Goal: Task Accomplishment & Management: Manage account settings

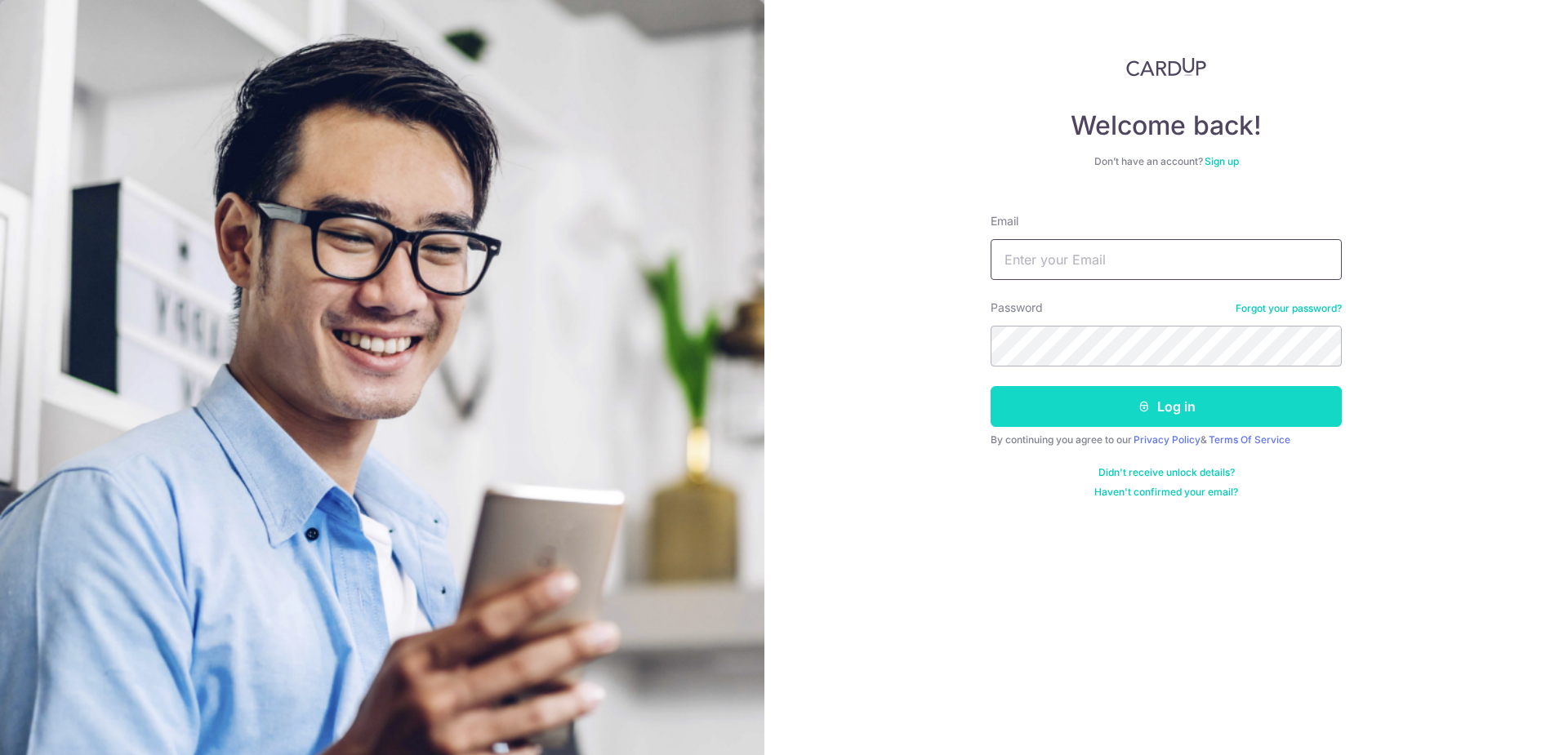
type input "[PERSON_NAME][EMAIL_ADDRESS][DOMAIN_NAME]"
click at [1189, 407] on button "Log in" at bounding box center [1166, 406] width 351 height 41
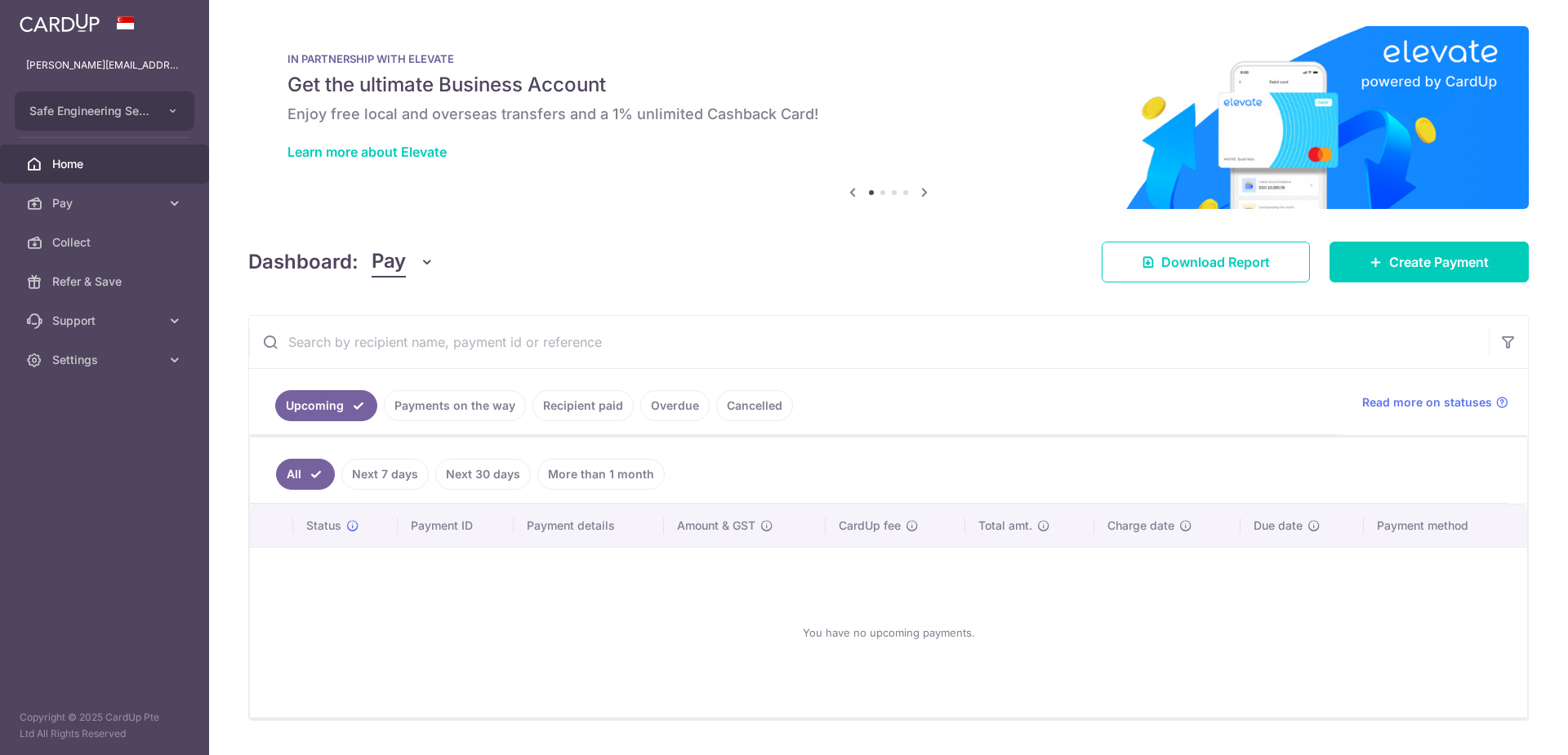
click at [576, 404] on link "Recipient paid" at bounding box center [583, 406] width 101 height 31
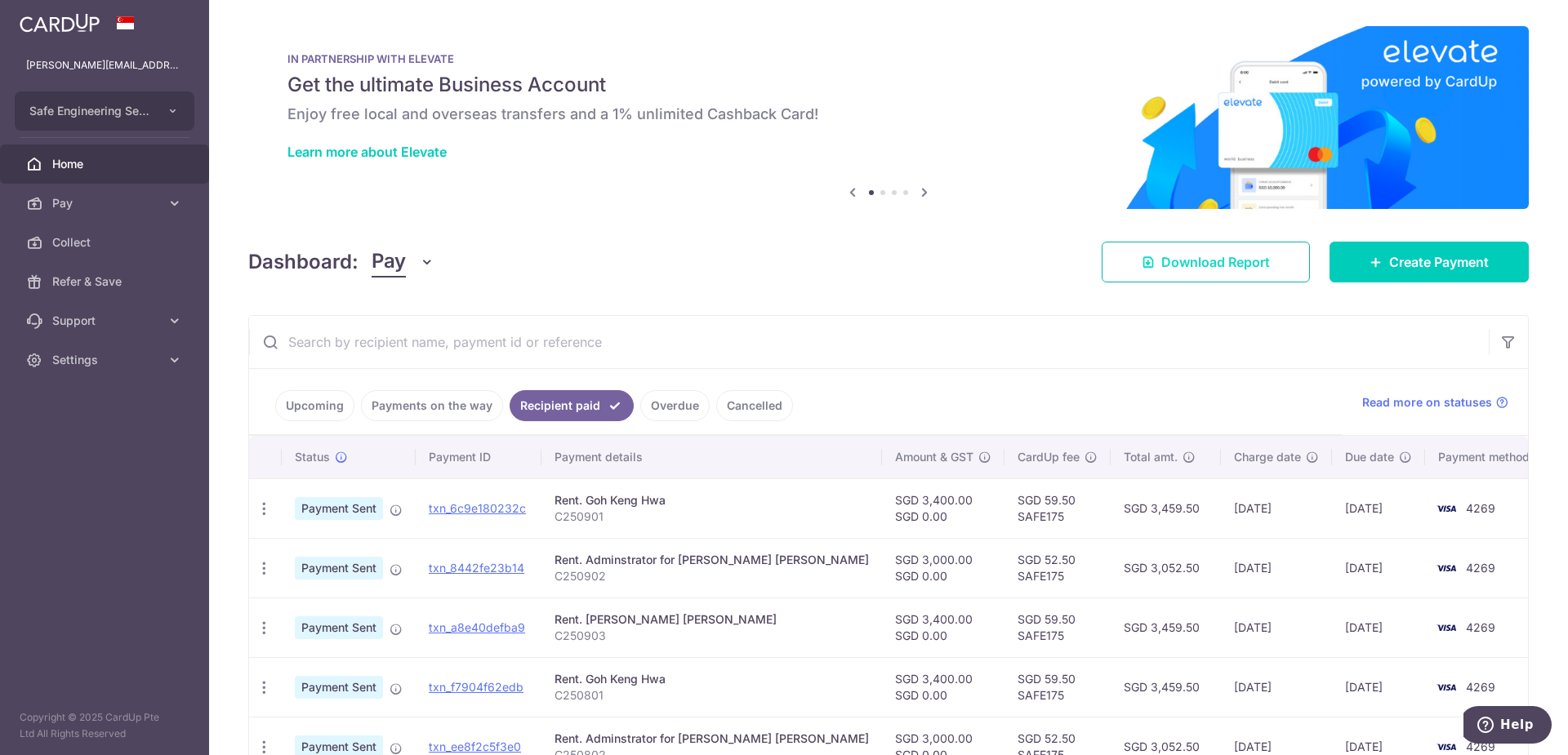
click at [1188, 258] on span "Download Report" at bounding box center [1215, 262] width 108 height 20
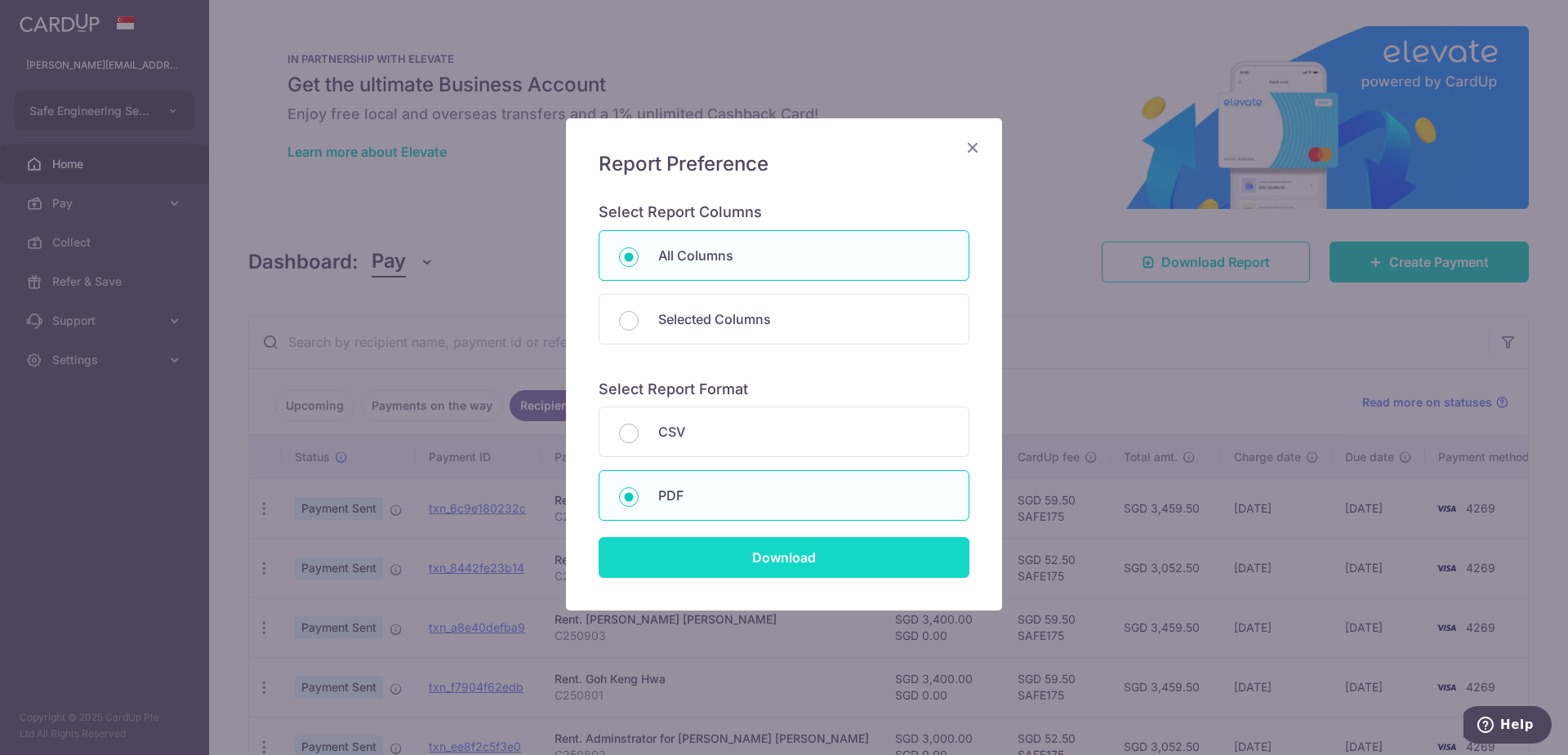
click at [727, 572] on input "Download" at bounding box center [784, 557] width 371 height 41
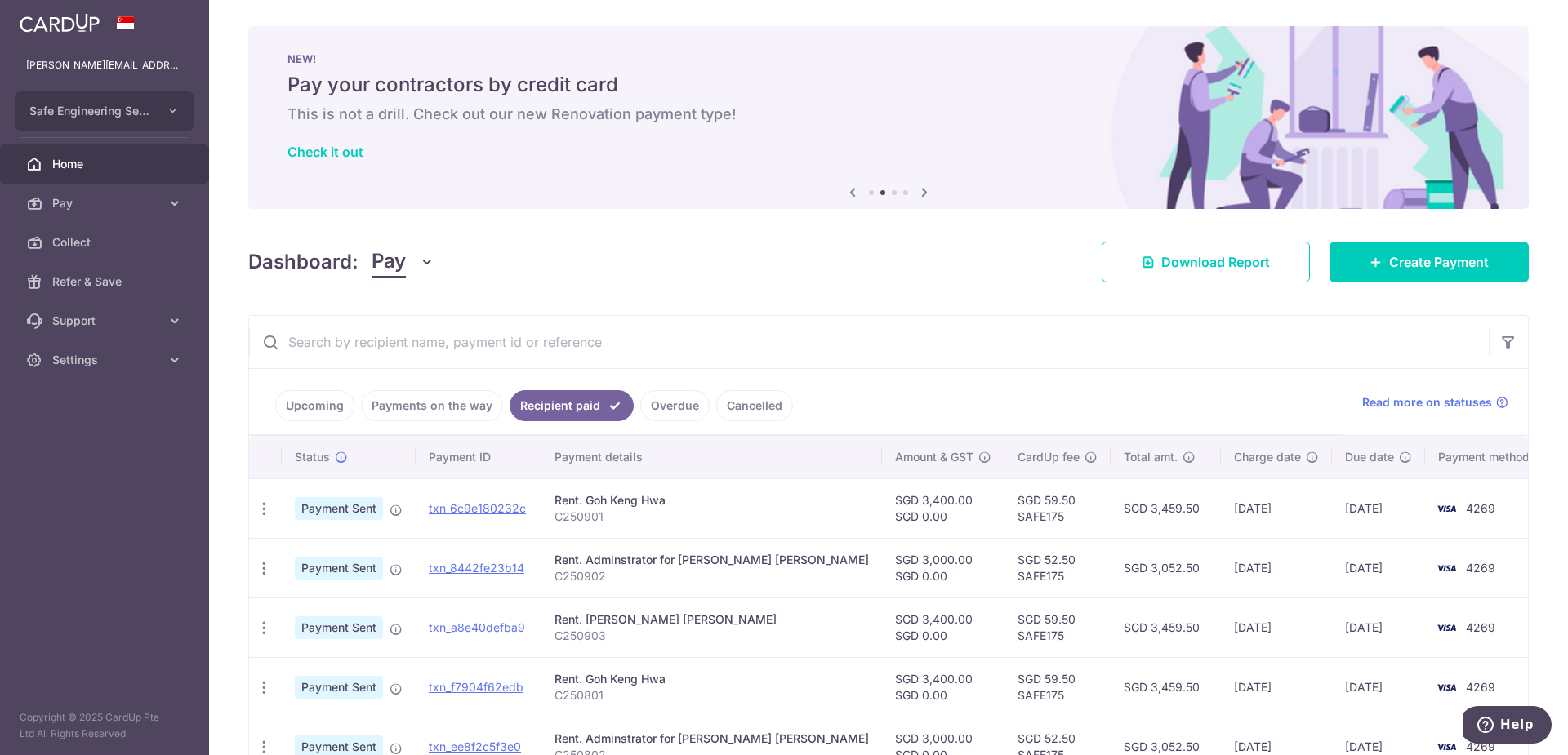
click at [458, 406] on link "Payments on the way" at bounding box center [432, 406] width 142 height 31
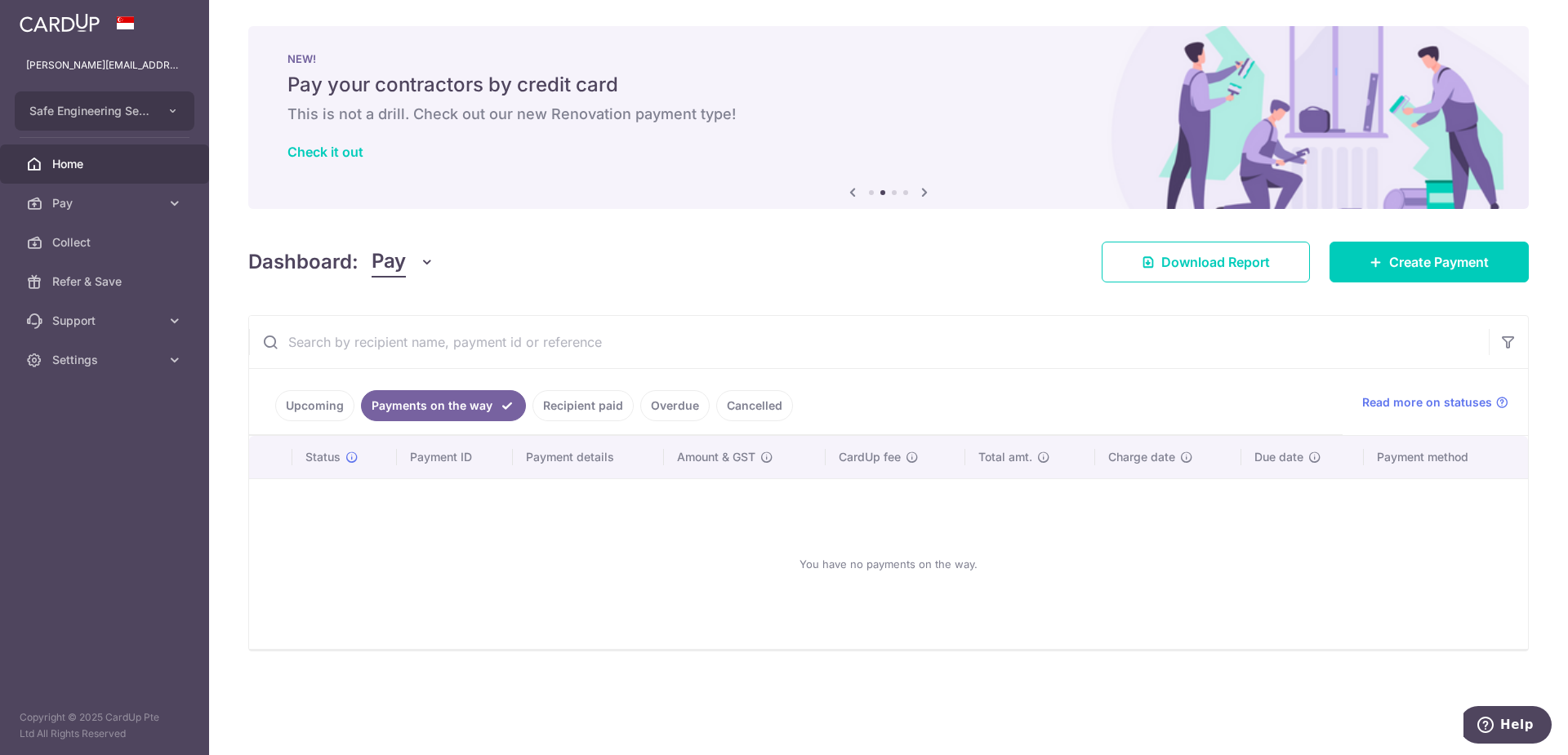
click at [587, 402] on link "Recipient paid" at bounding box center [583, 406] width 101 height 31
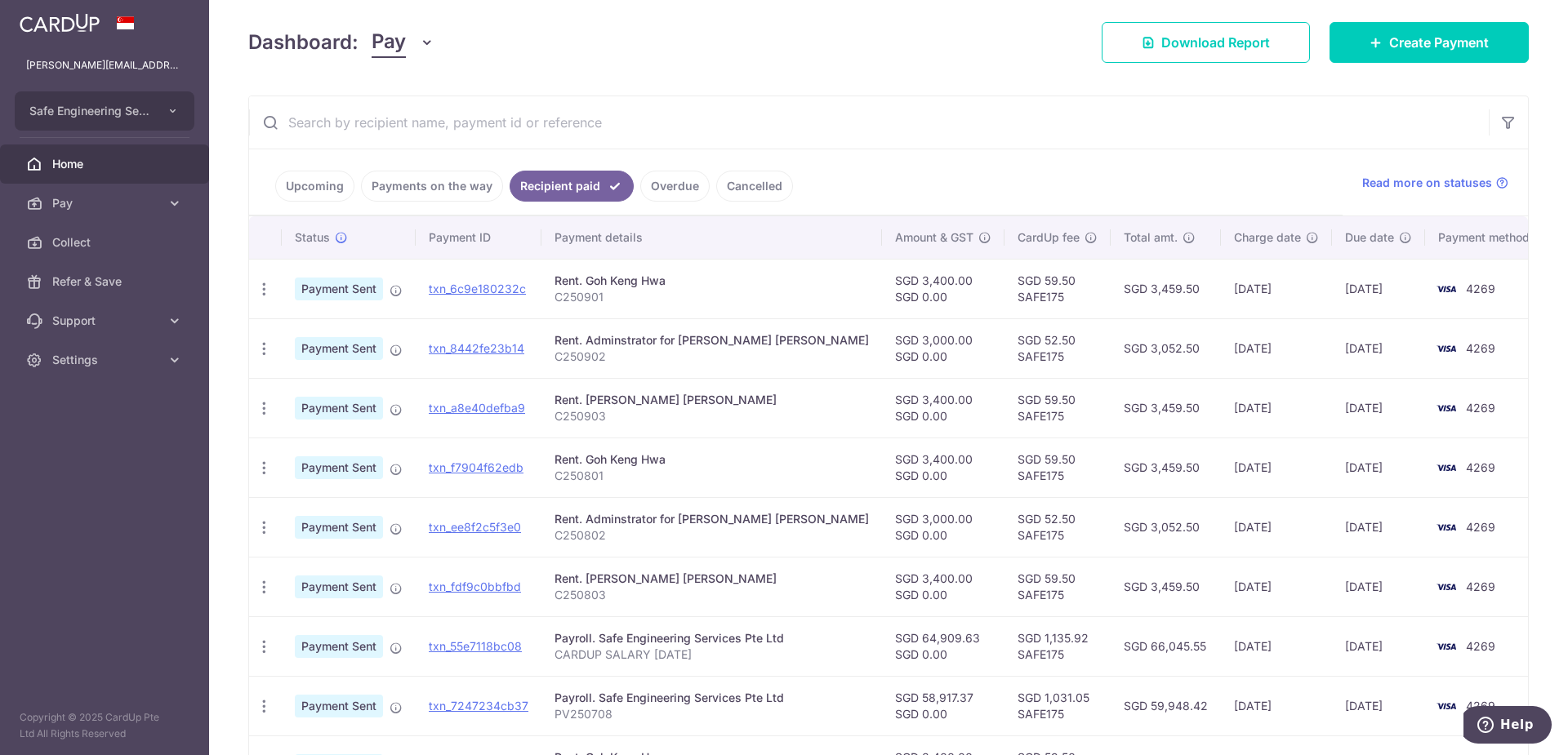
scroll to position [245, 0]
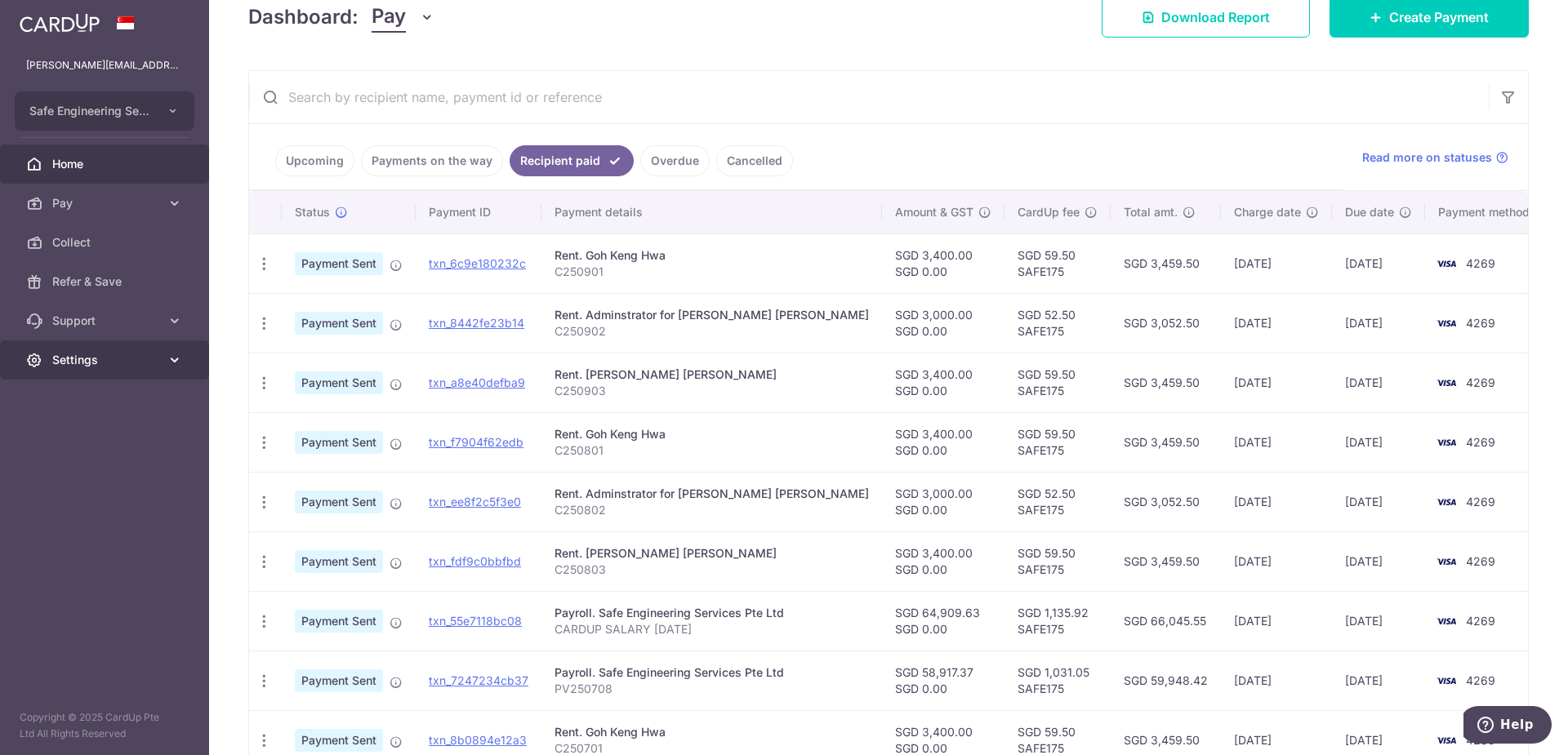
click at [67, 358] on span "Settings" at bounding box center [106, 360] width 108 height 17
click at [75, 435] on span "Logout" at bounding box center [106, 439] width 108 height 17
